Goal: Task Accomplishment & Management: Manage account settings

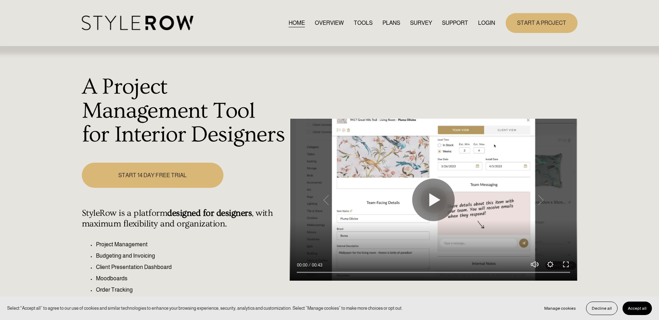
click at [487, 19] on link "LOGIN" at bounding box center [486, 23] width 17 height 10
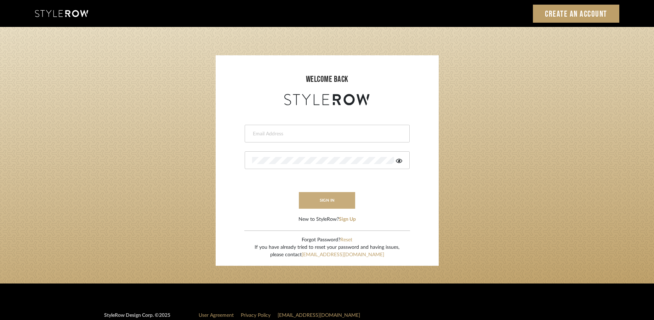
type input "[EMAIL_ADDRESS][DOMAIN_NAME]"
click at [330, 195] on button "sign in" at bounding box center [327, 200] width 57 height 17
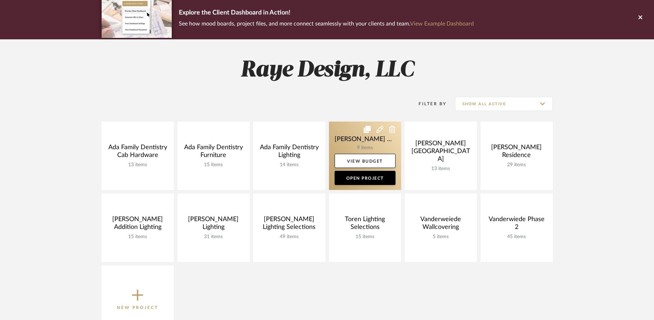
scroll to position [58, 0]
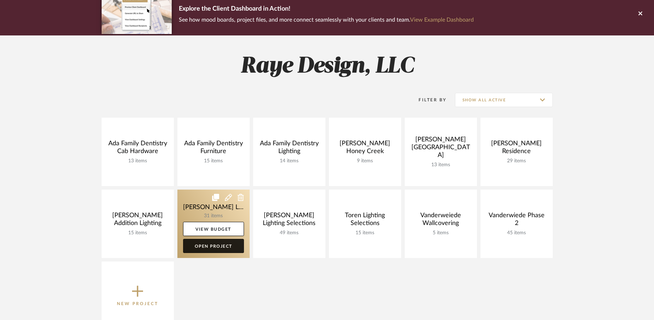
click at [213, 246] on link "Open Project" at bounding box center [213, 246] width 61 height 14
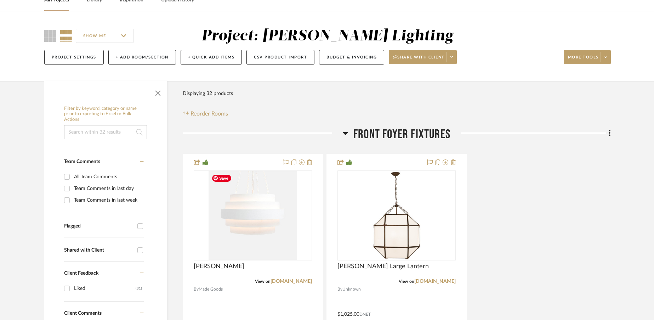
scroll to position [40, 0]
drag, startPoint x: 239, startPoint y: 222, endPoint x: 85, endPoint y: 2, distance: 268.7
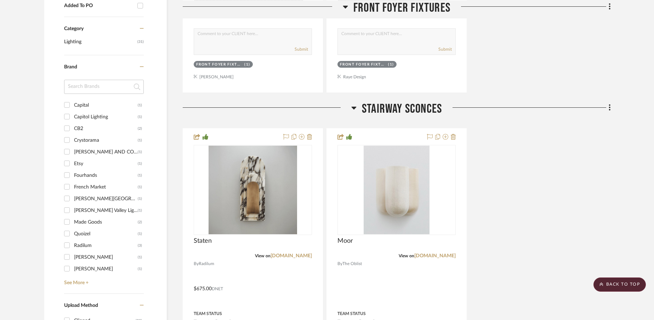
scroll to position [412, 0]
drag, startPoint x: 390, startPoint y: 205, endPoint x: 162, endPoint y: 0, distance: 306.8
drag, startPoint x: 389, startPoint y: 204, endPoint x: 51, endPoint y: 9, distance: 390.5
